Goal: Task Accomplishment & Management: Manage account settings

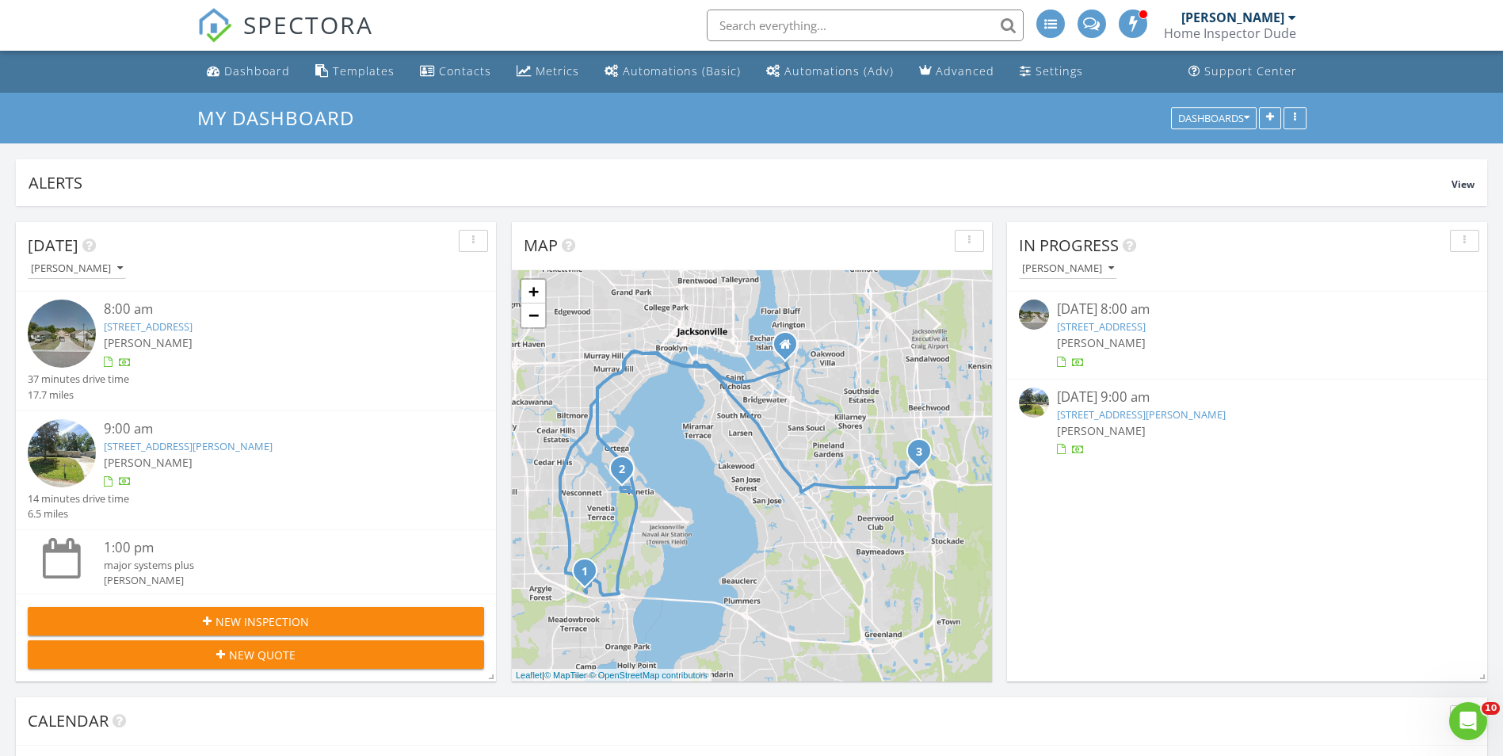
scroll to position [1625, 1527]
click at [1141, 415] on link "[STREET_ADDRESS][PERSON_NAME]" at bounding box center [1141, 414] width 169 height 14
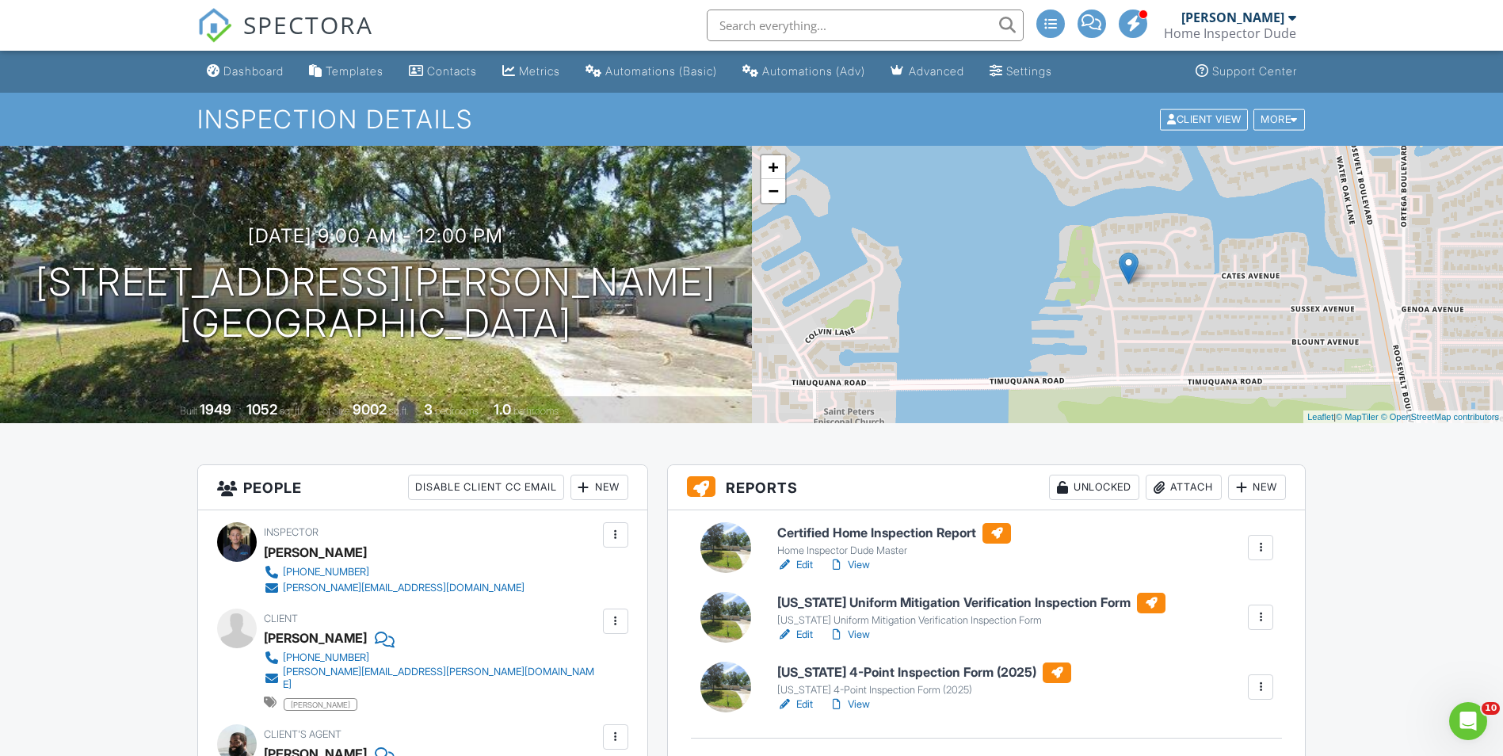
click at [806, 563] on link "Edit" at bounding box center [795, 565] width 36 height 16
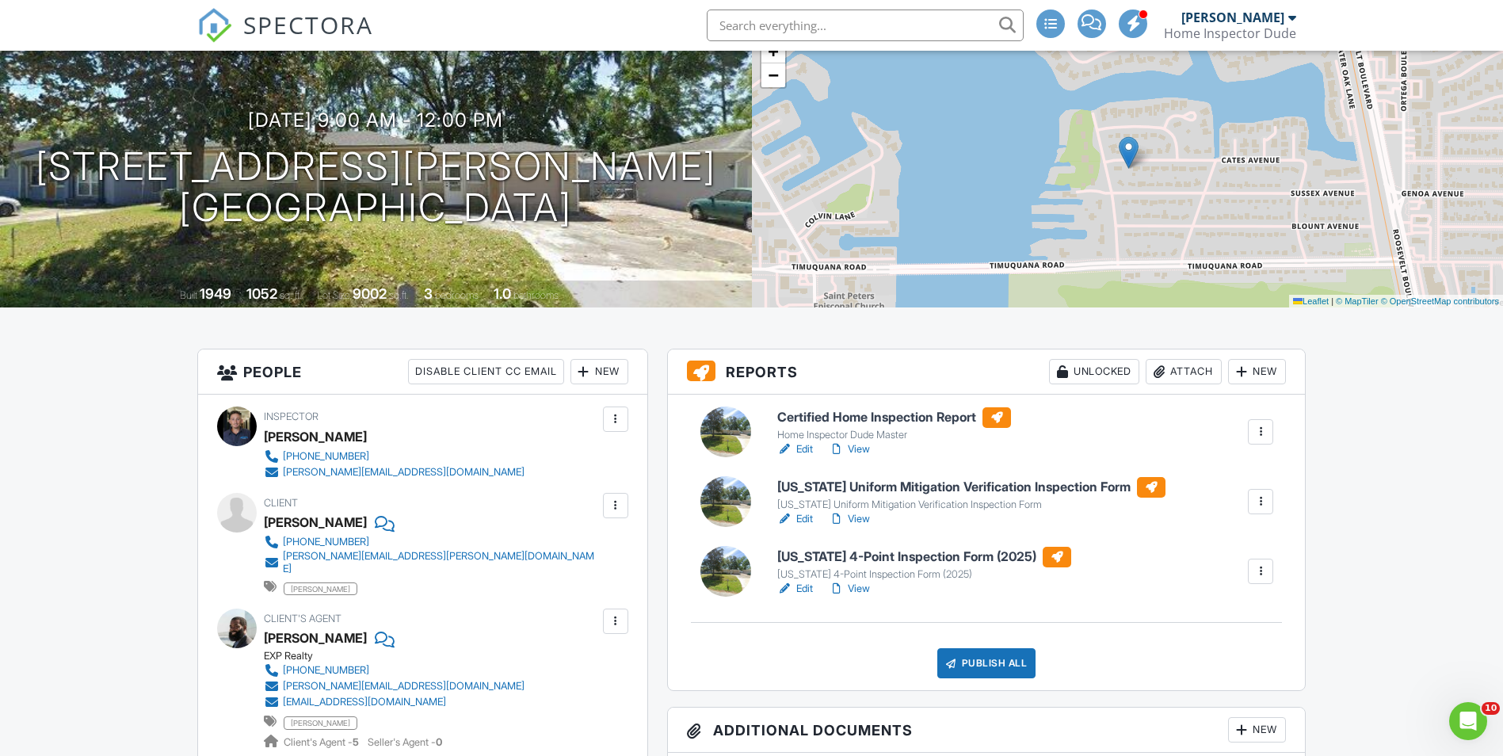
scroll to position [158, 0]
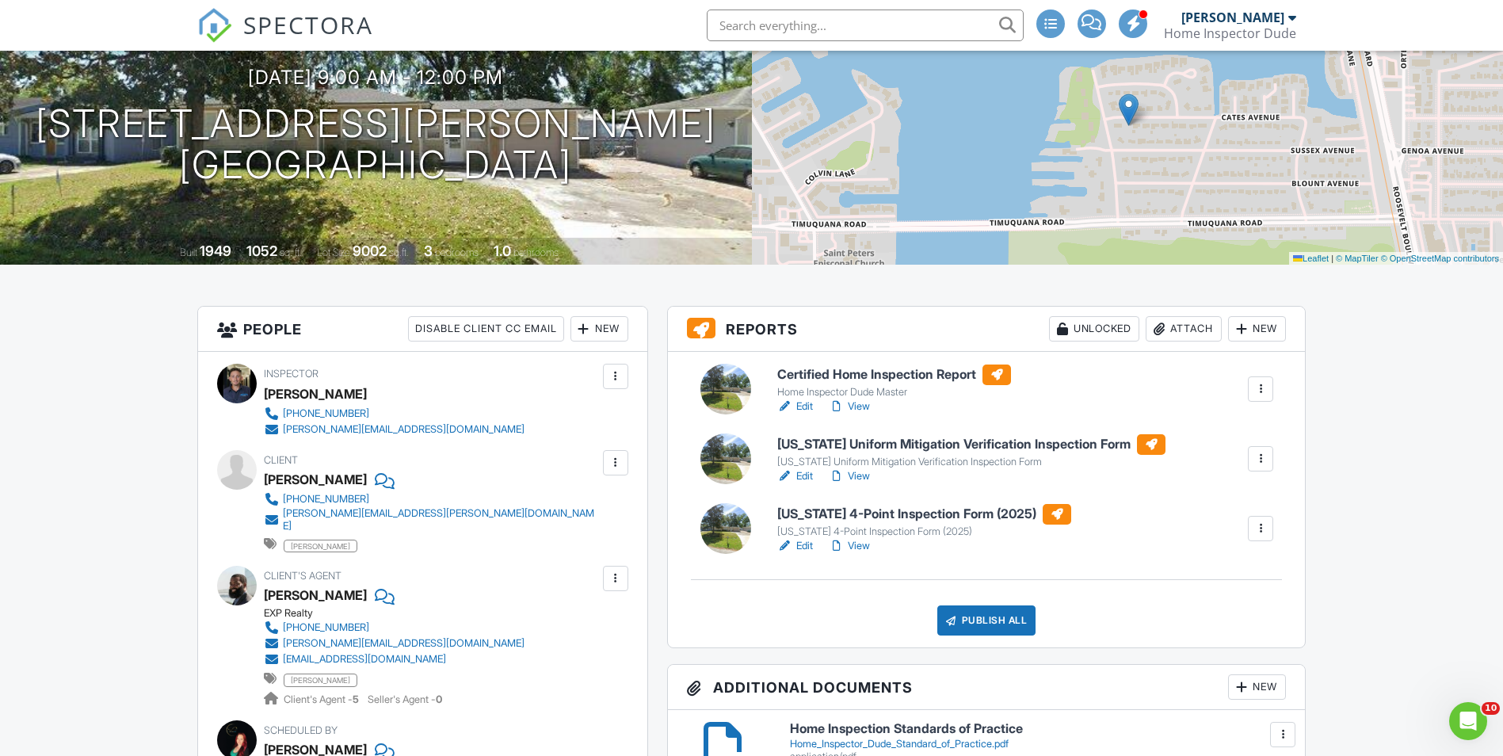
click at [800, 472] on link "Edit" at bounding box center [795, 476] width 36 height 16
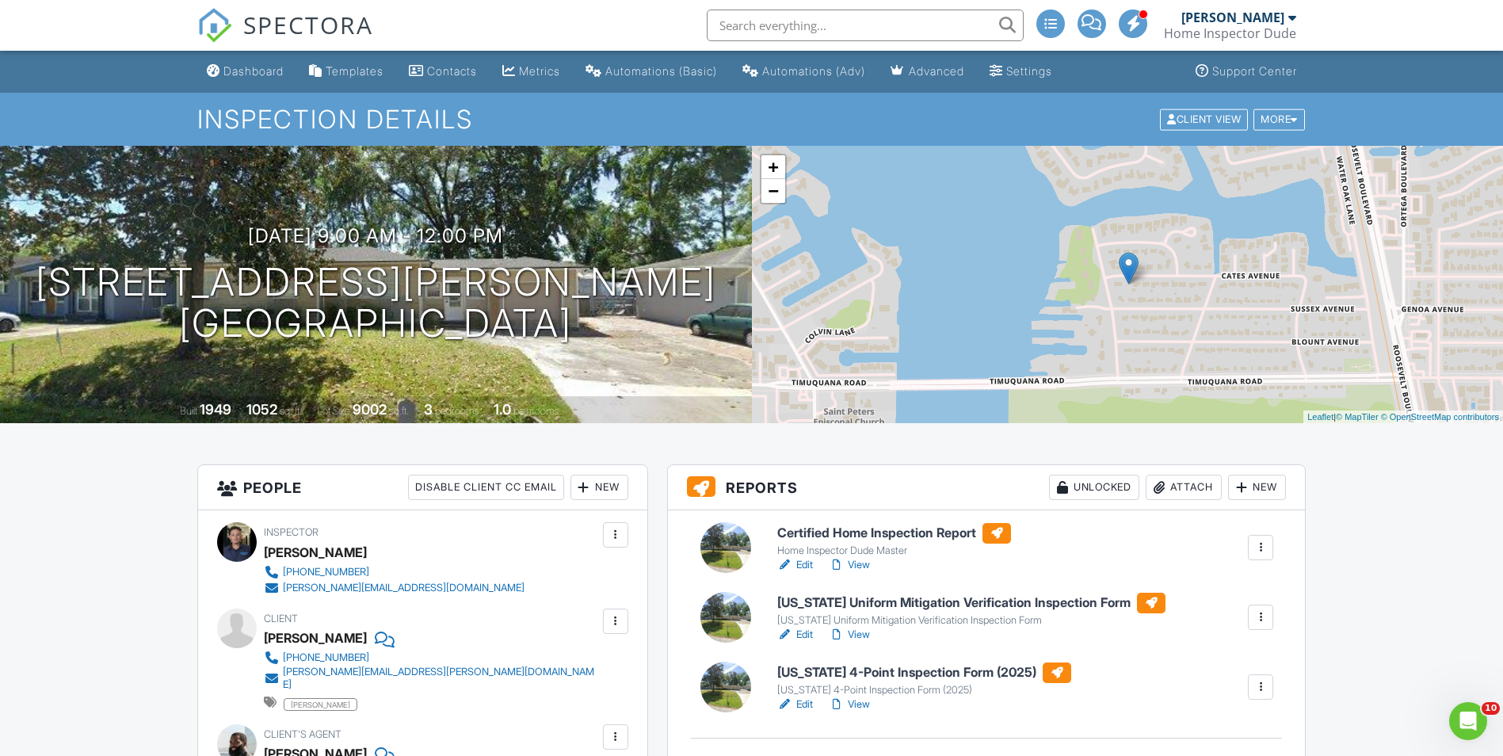
click at [806, 703] on link "Edit" at bounding box center [795, 704] width 36 height 16
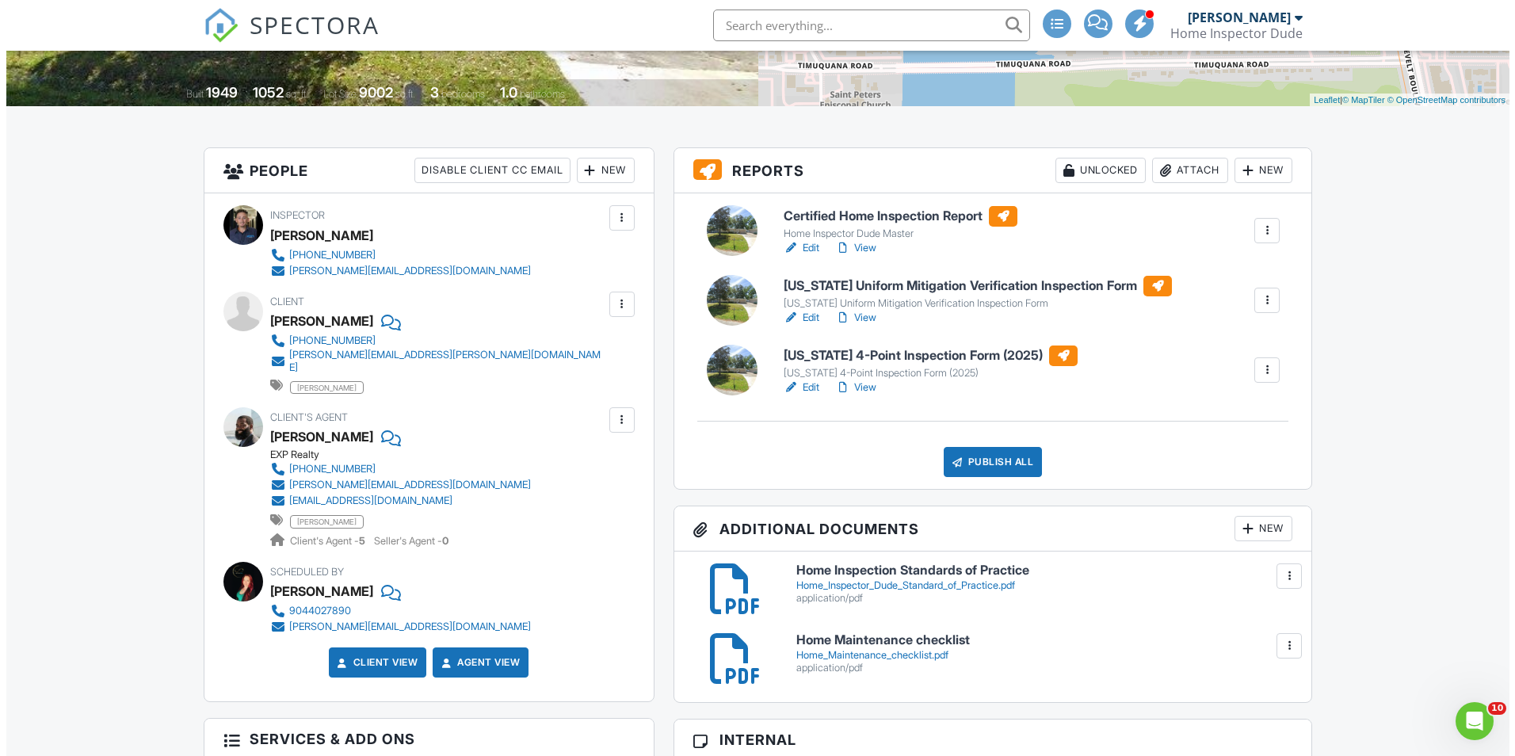
scroll to position [238, 0]
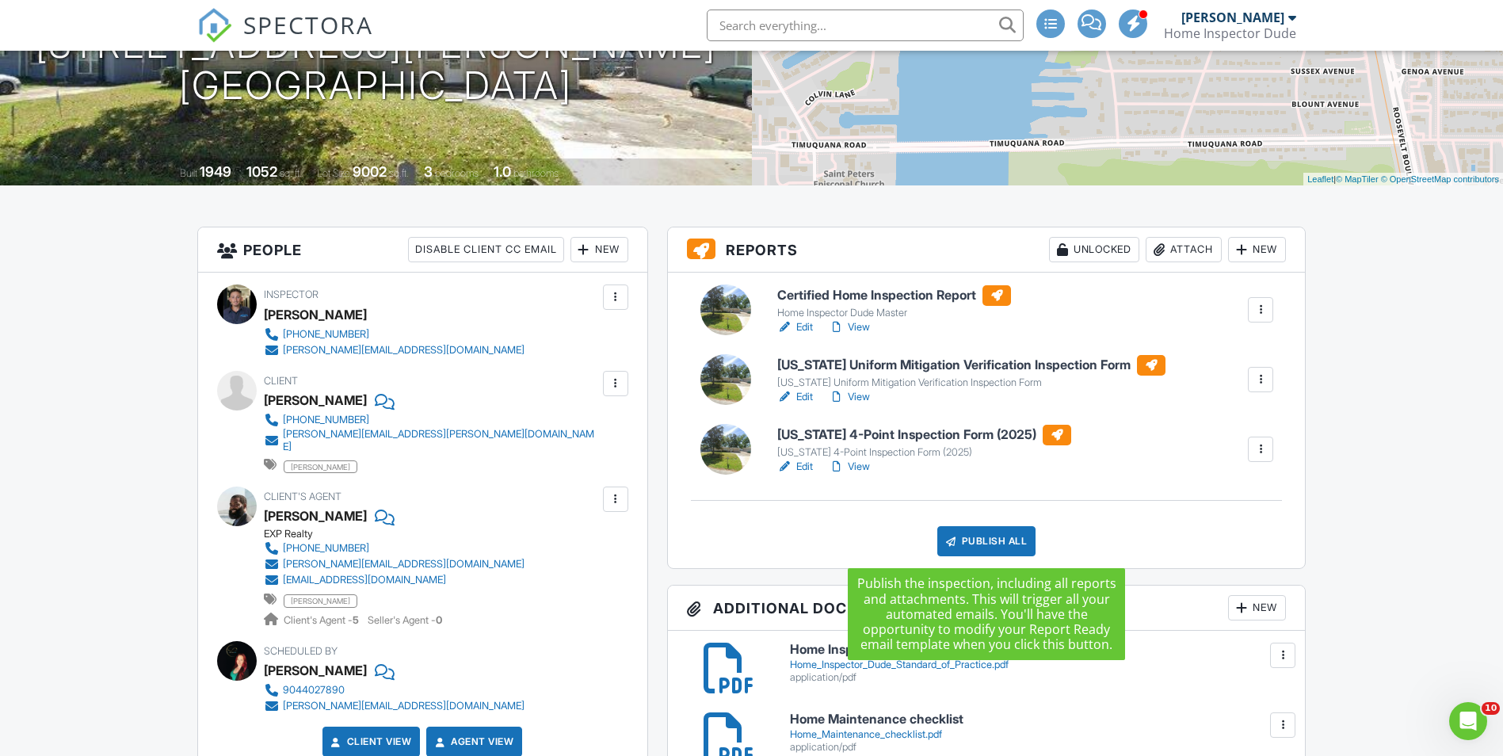
click at [974, 539] on div "Publish All" at bounding box center [986, 541] width 99 height 30
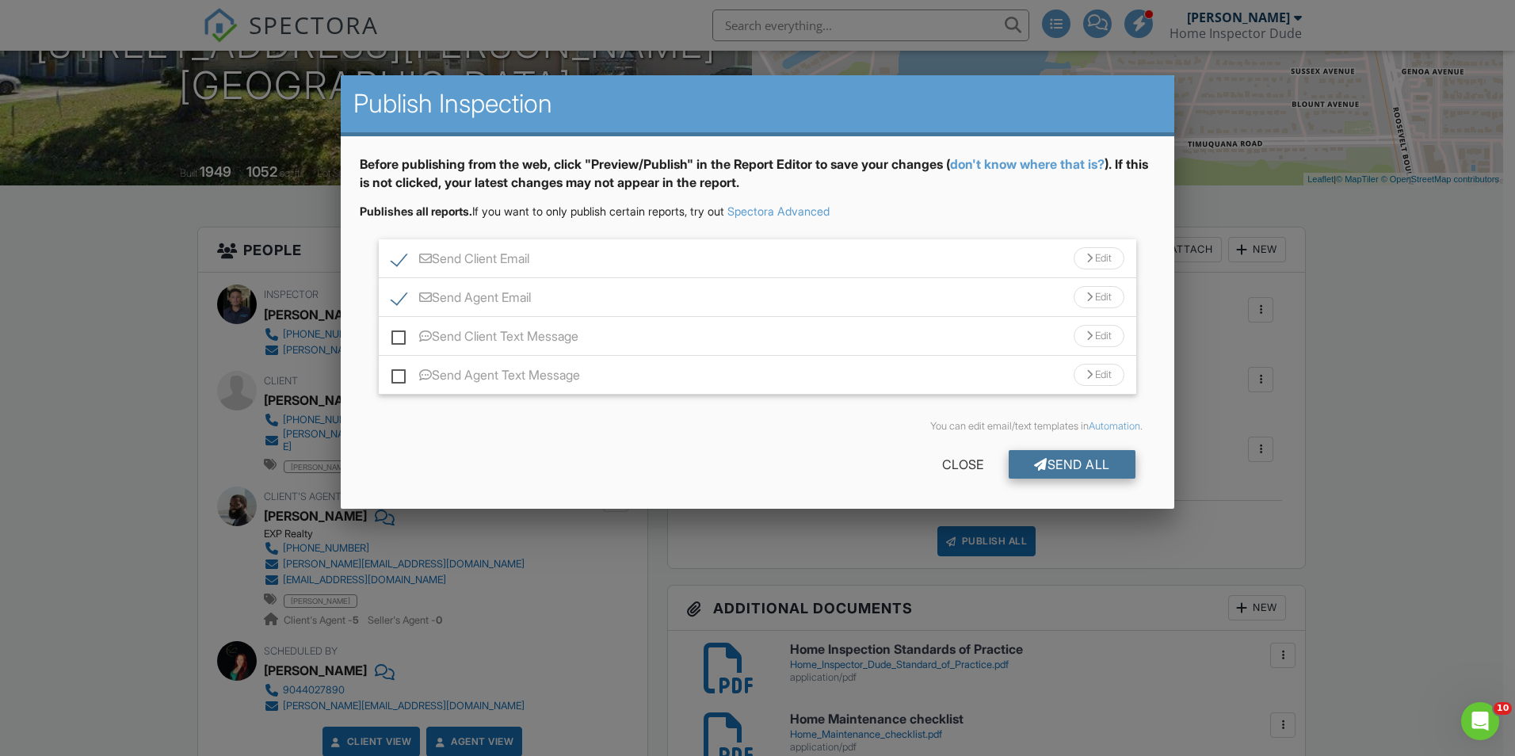
click at [1057, 455] on div "Send All" at bounding box center [1071, 464] width 127 height 29
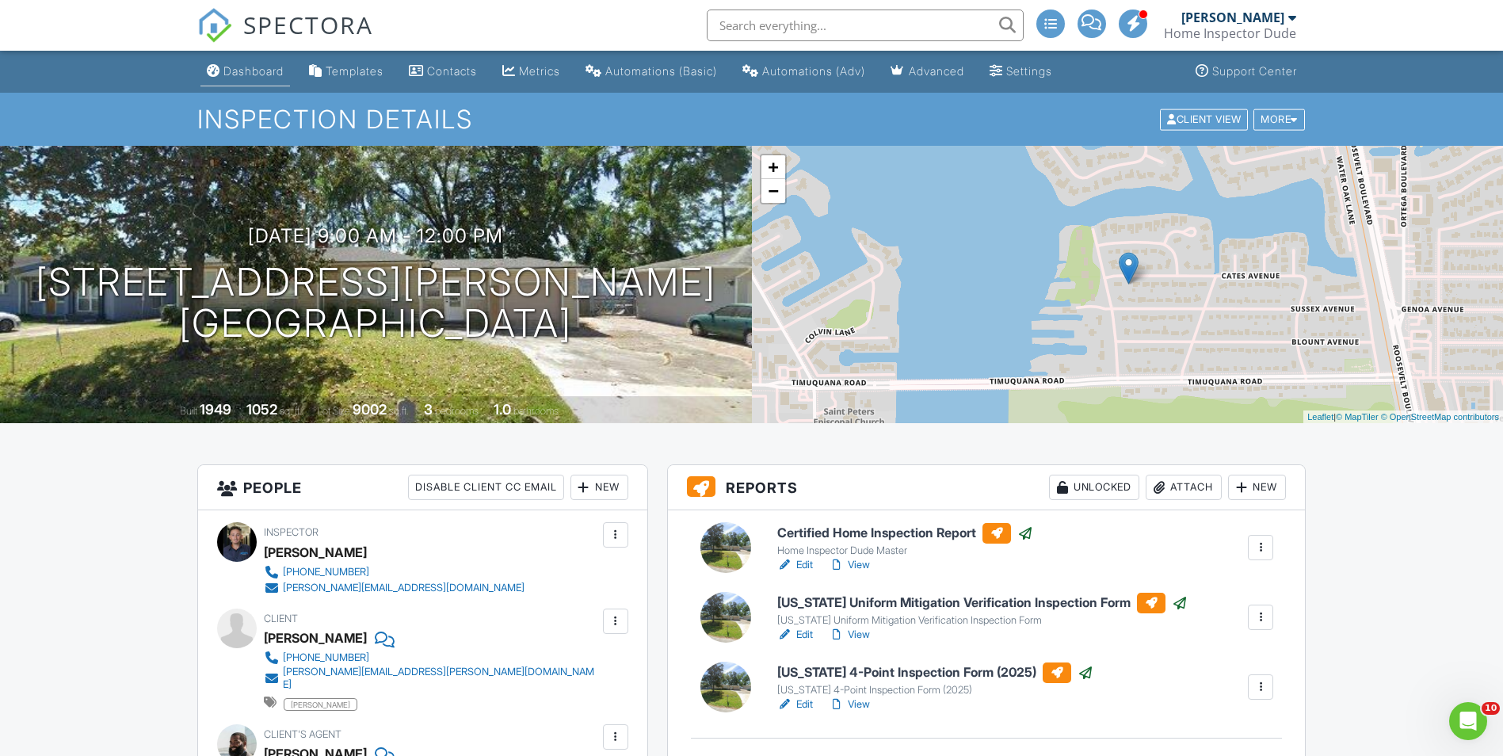
click at [261, 75] on div "Dashboard" at bounding box center [253, 70] width 60 height 13
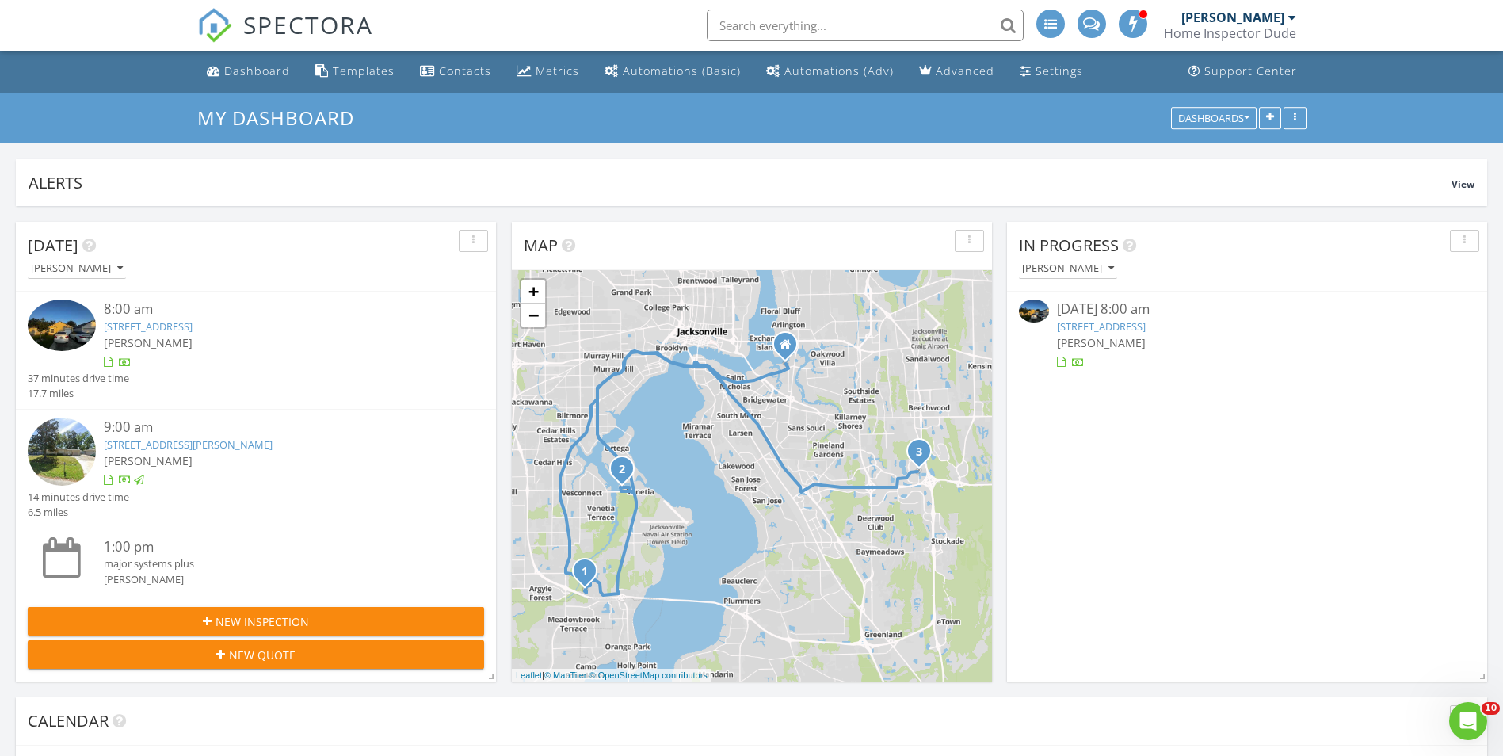
click at [1145, 322] on link "8358 Oak Crossing Dr W, Jacksonville, FL 32244" at bounding box center [1101, 326] width 89 height 14
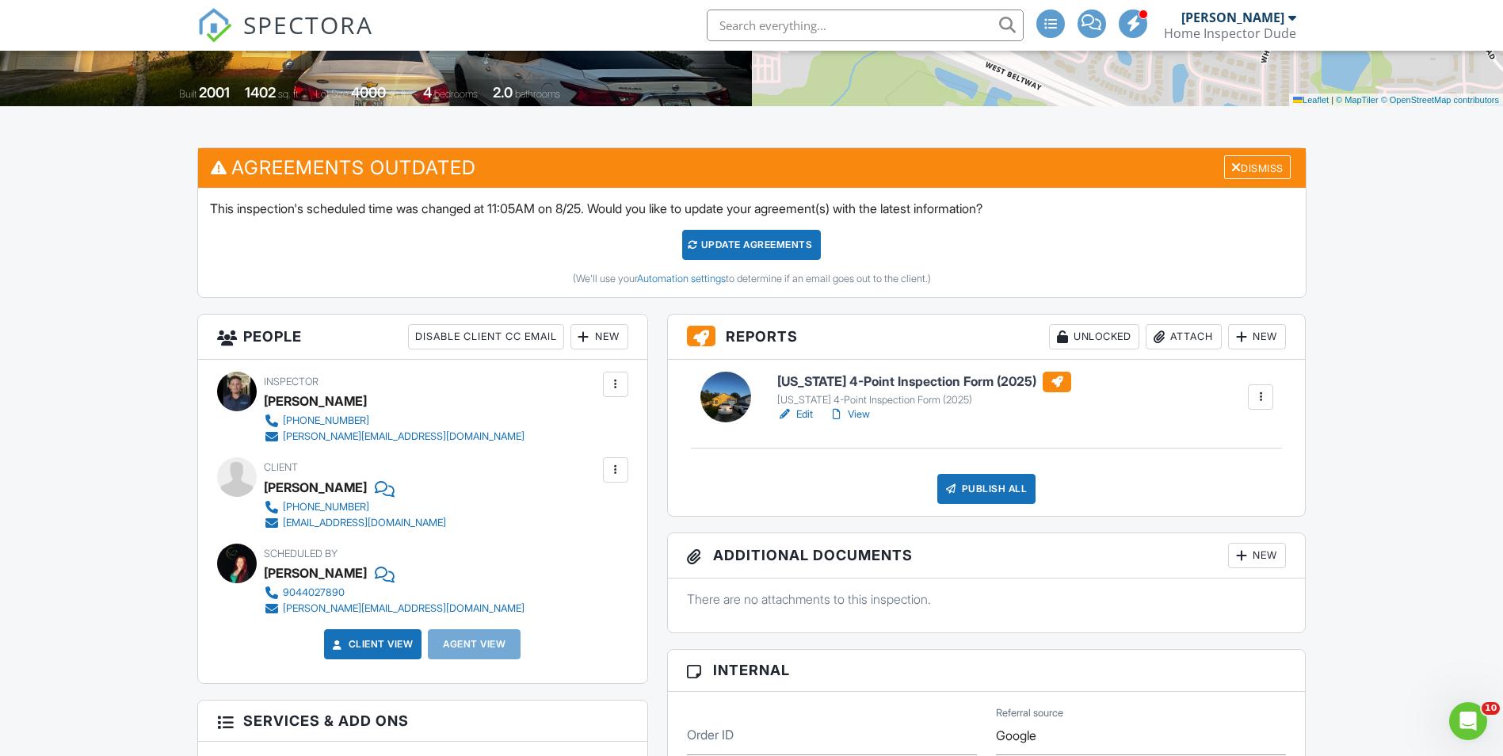
click at [802, 411] on link "Edit" at bounding box center [795, 414] width 36 height 16
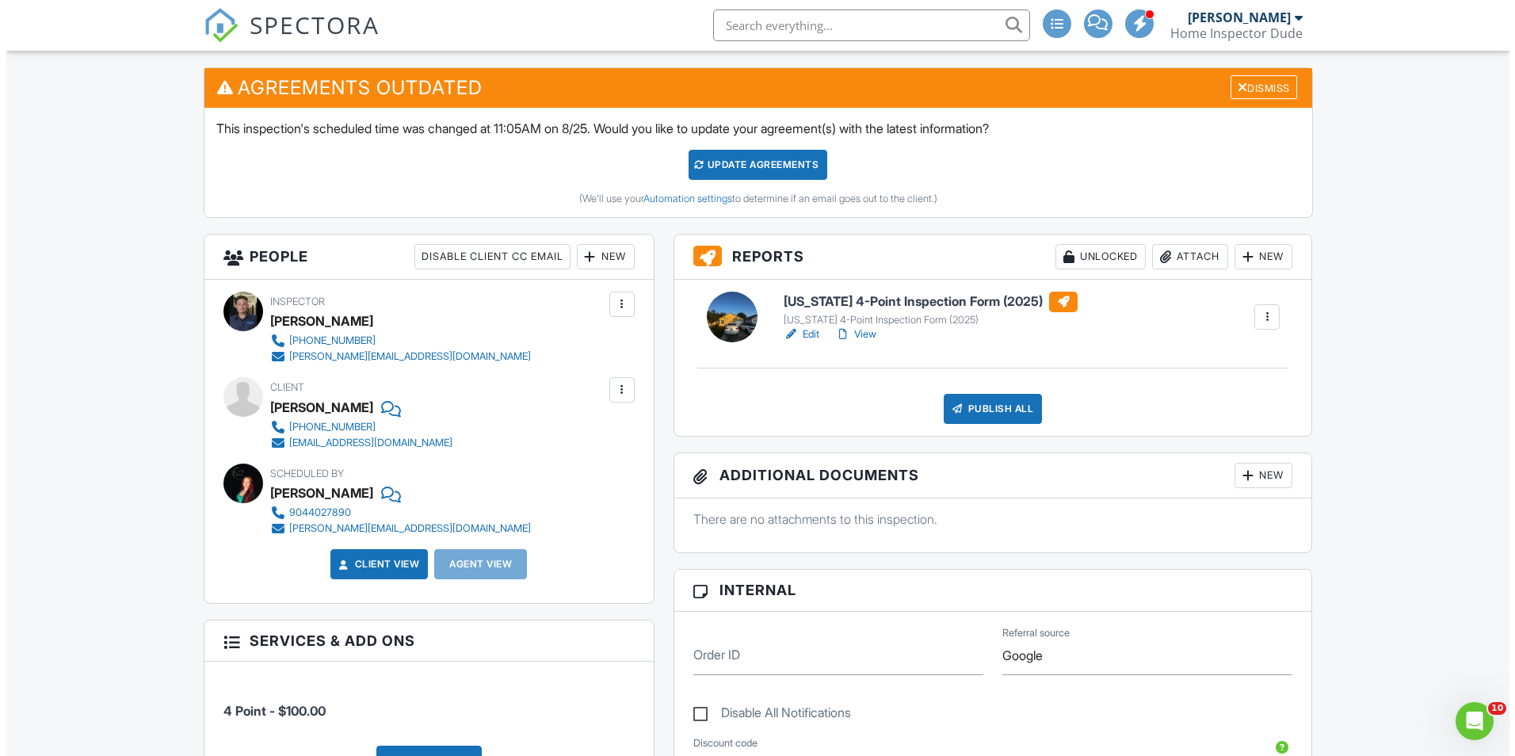
scroll to position [396, 0]
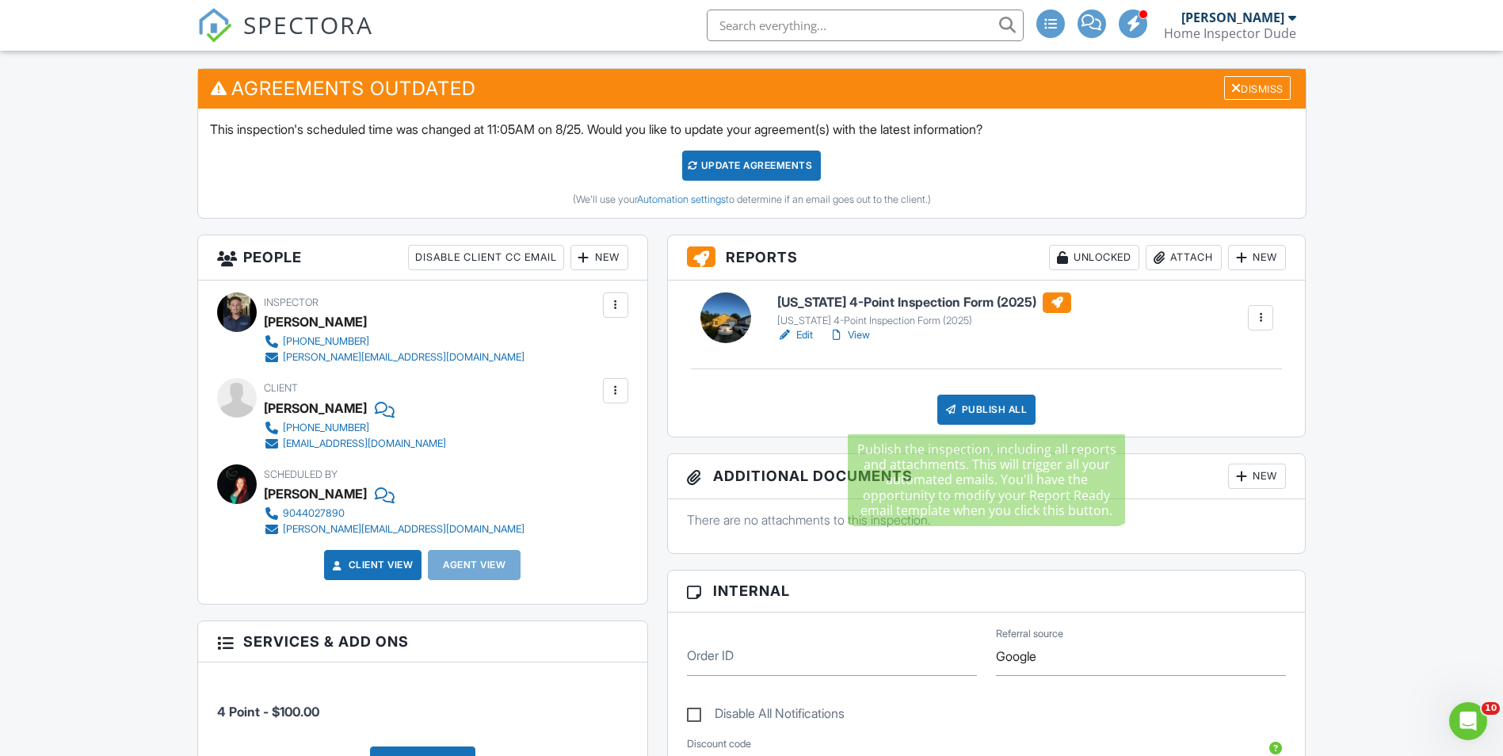
click at [980, 410] on div "Publish All" at bounding box center [986, 409] width 99 height 30
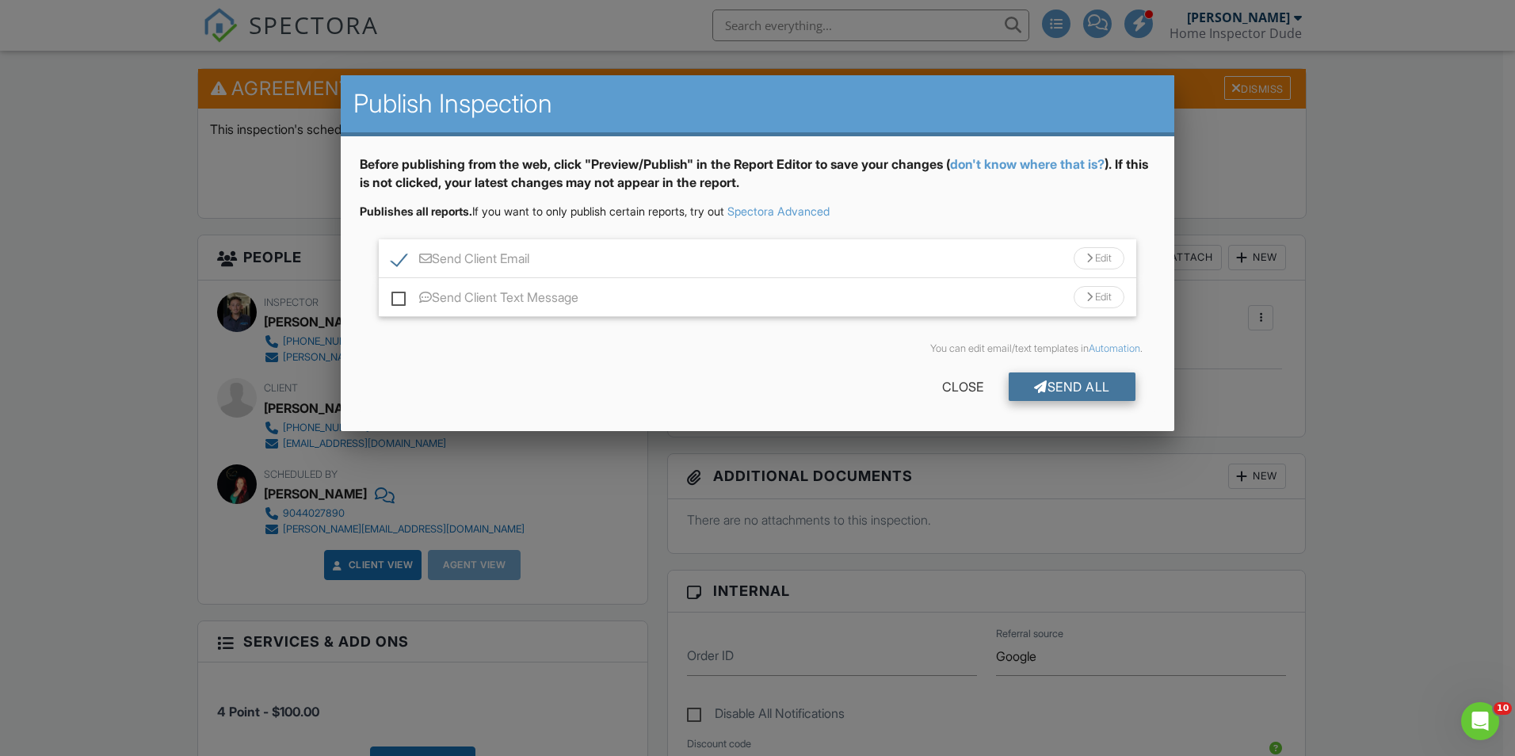
click at [1038, 386] on div at bounding box center [1040, 386] width 13 height 13
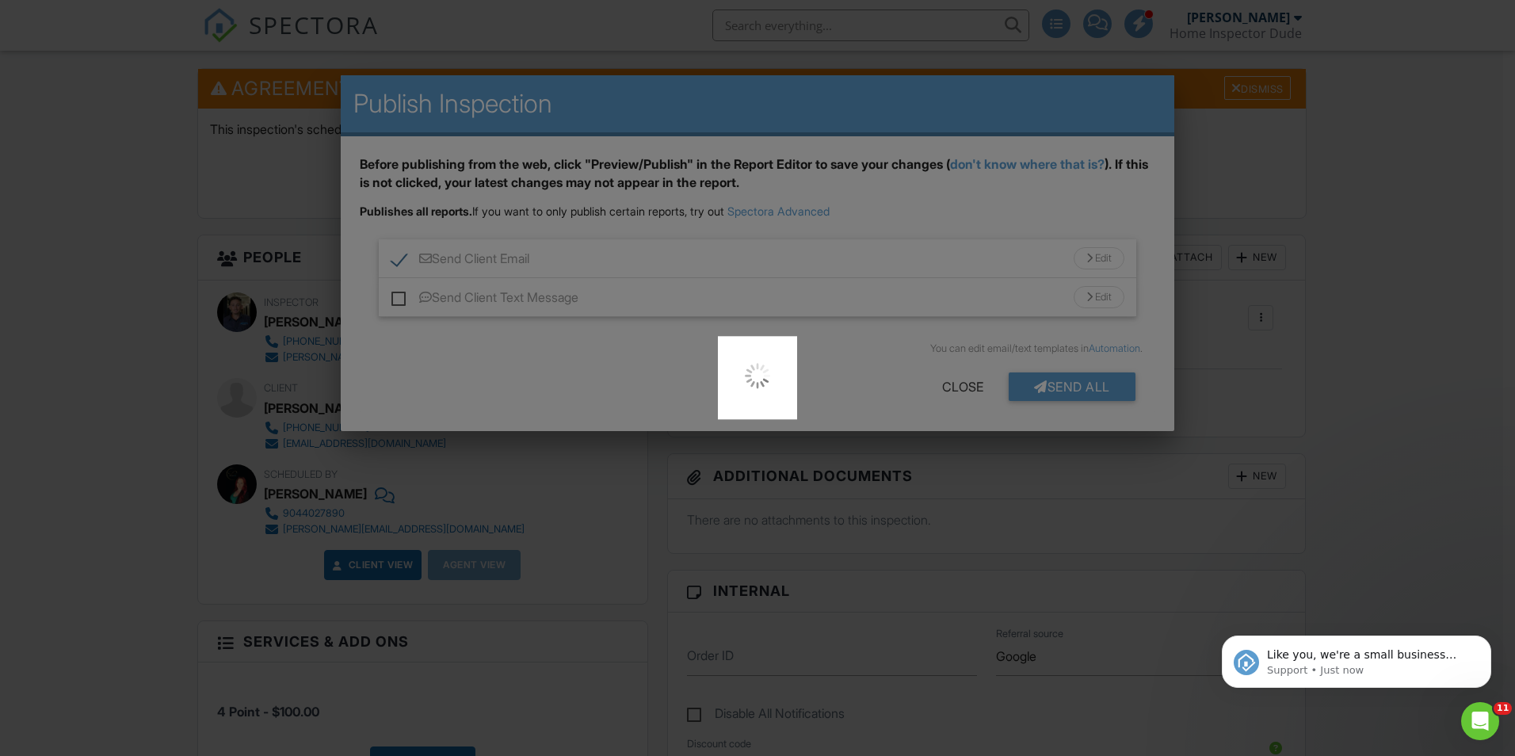
scroll to position [0, 0]
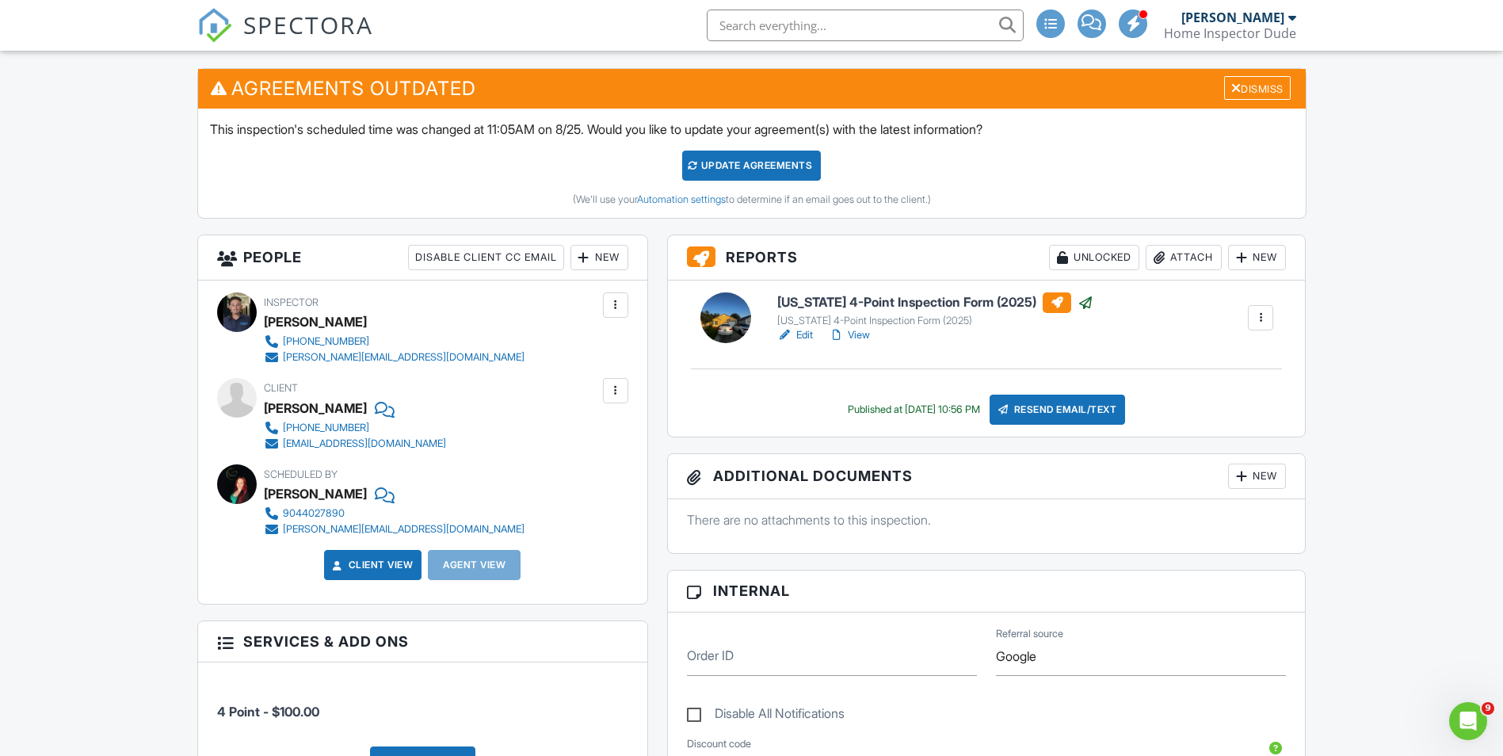
click at [860, 327] on link "View" at bounding box center [849, 335] width 41 height 16
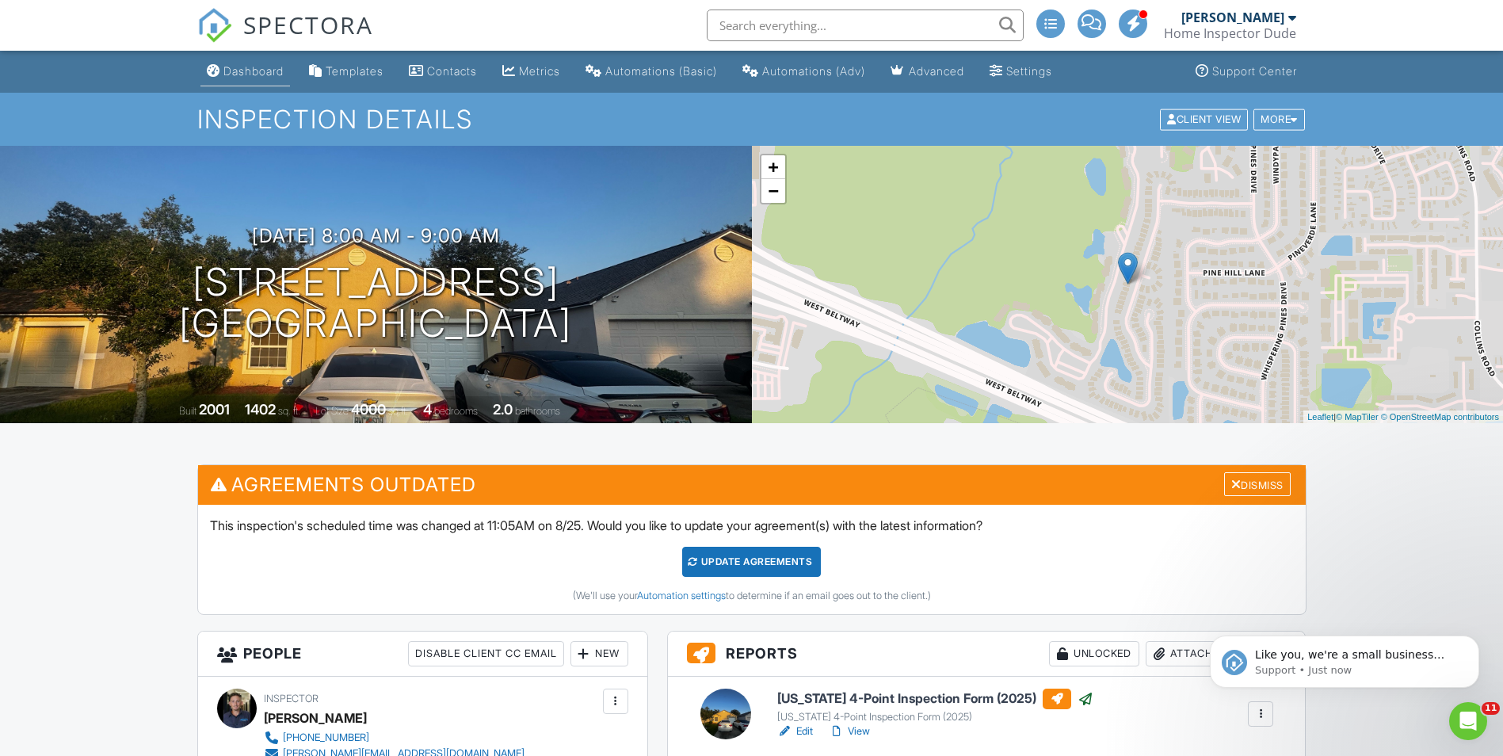
click at [242, 66] on div "Dashboard" at bounding box center [253, 70] width 60 height 13
